Goal: Information Seeking & Learning: Learn about a topic

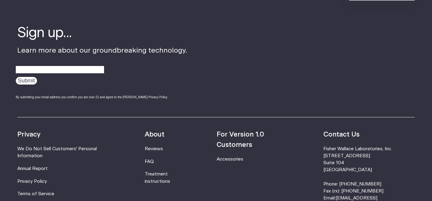
scroll to position [1925, 0]
click at [162, 146] on link "Reviews" at bounding box center [154, 148] width 18 height 5
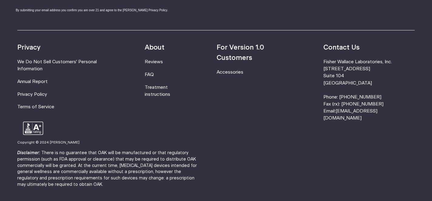
scroll to position [853, 0]
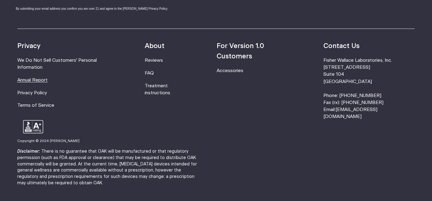
click at [34, 78] on link "Annual Report" at bounding box center [32, 80] width 30 height 5
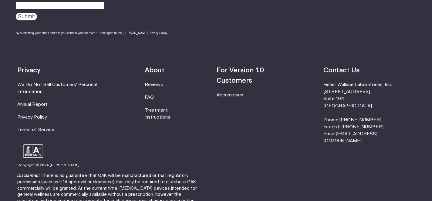
scroll to position [870, 0]
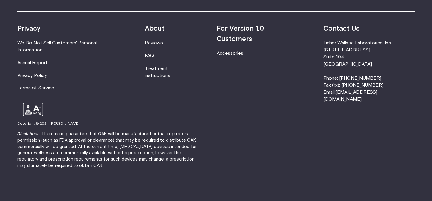
click at [62, 42] on link "We Do Not Sell Customers' Personal Information" at bounding box center [56, 47] width 79 height 12
